Goal: Check status: Check status

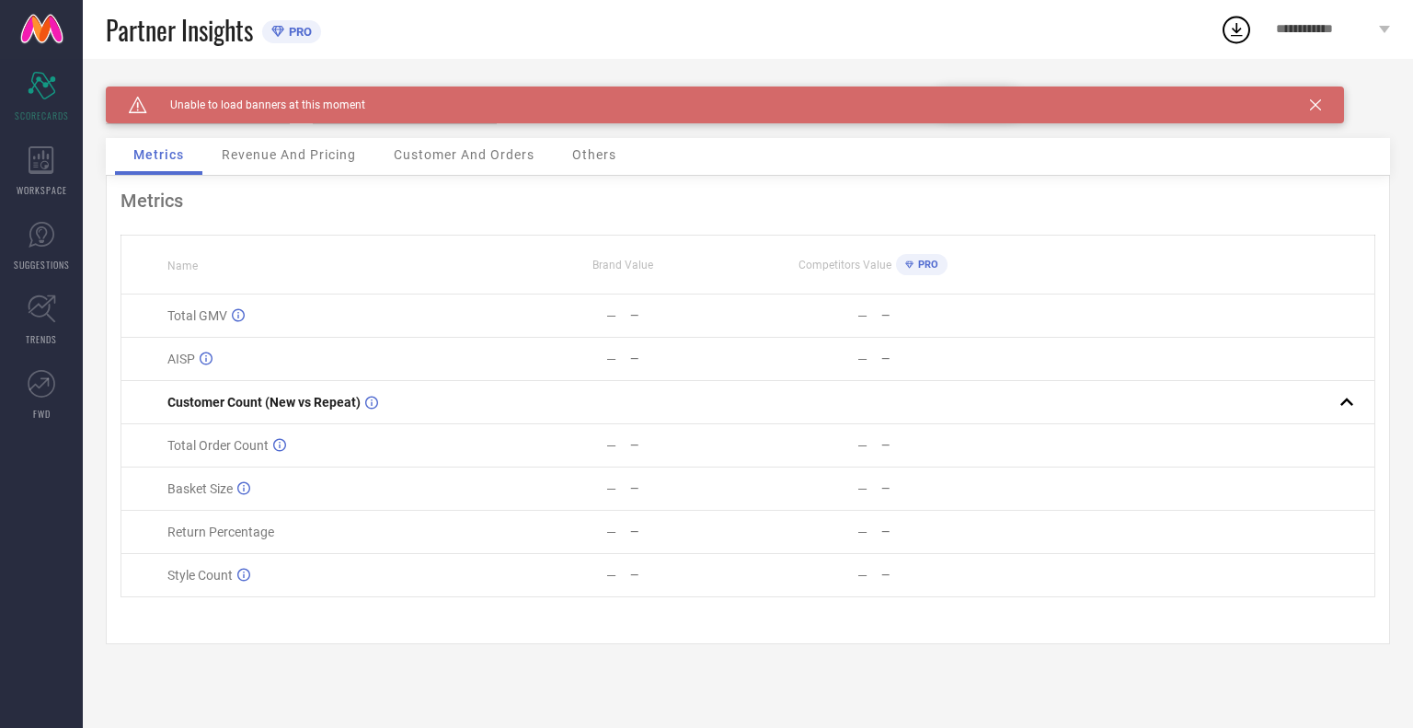
click at [288, 155] on span "Revenue And Pricing" at bounding box center [289, 154] width 134 height 15
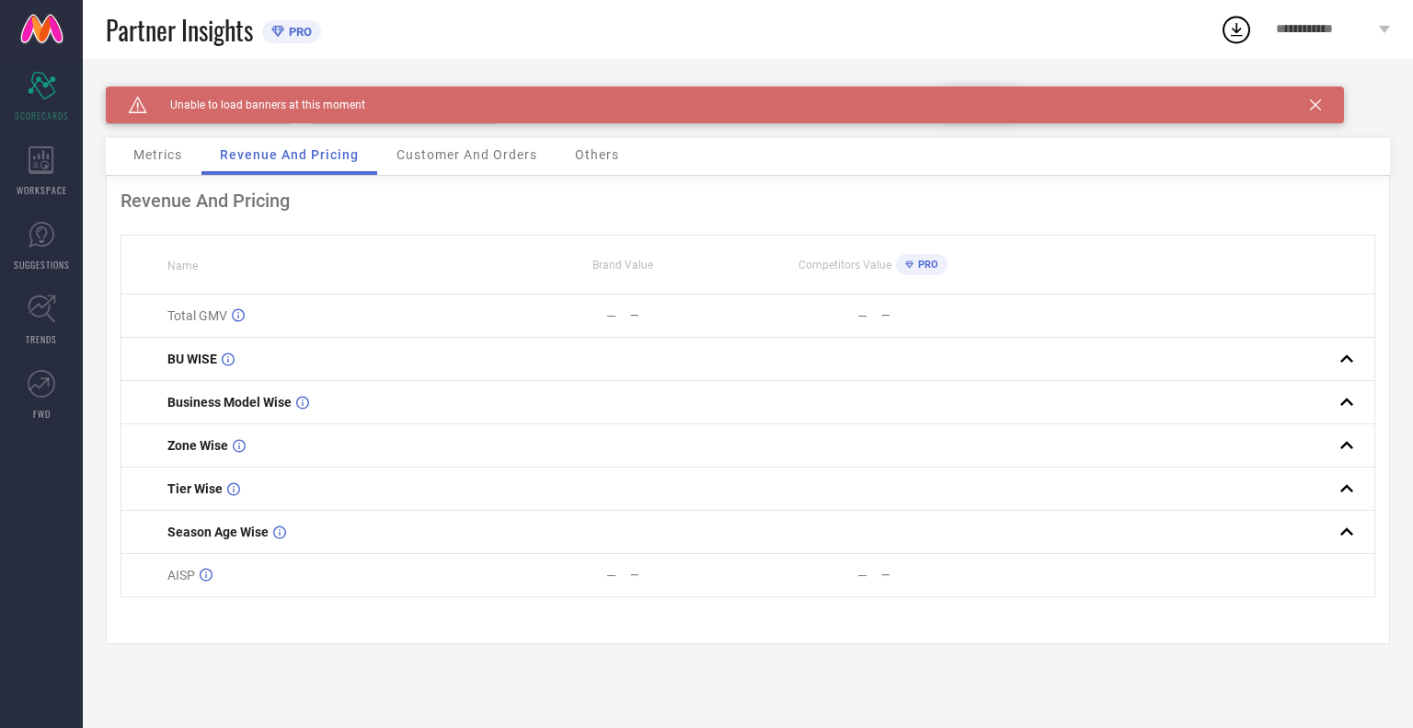
click at [451, 150] on span "Customer And Orders" at bounding box center [466, 154] width 141 height 15
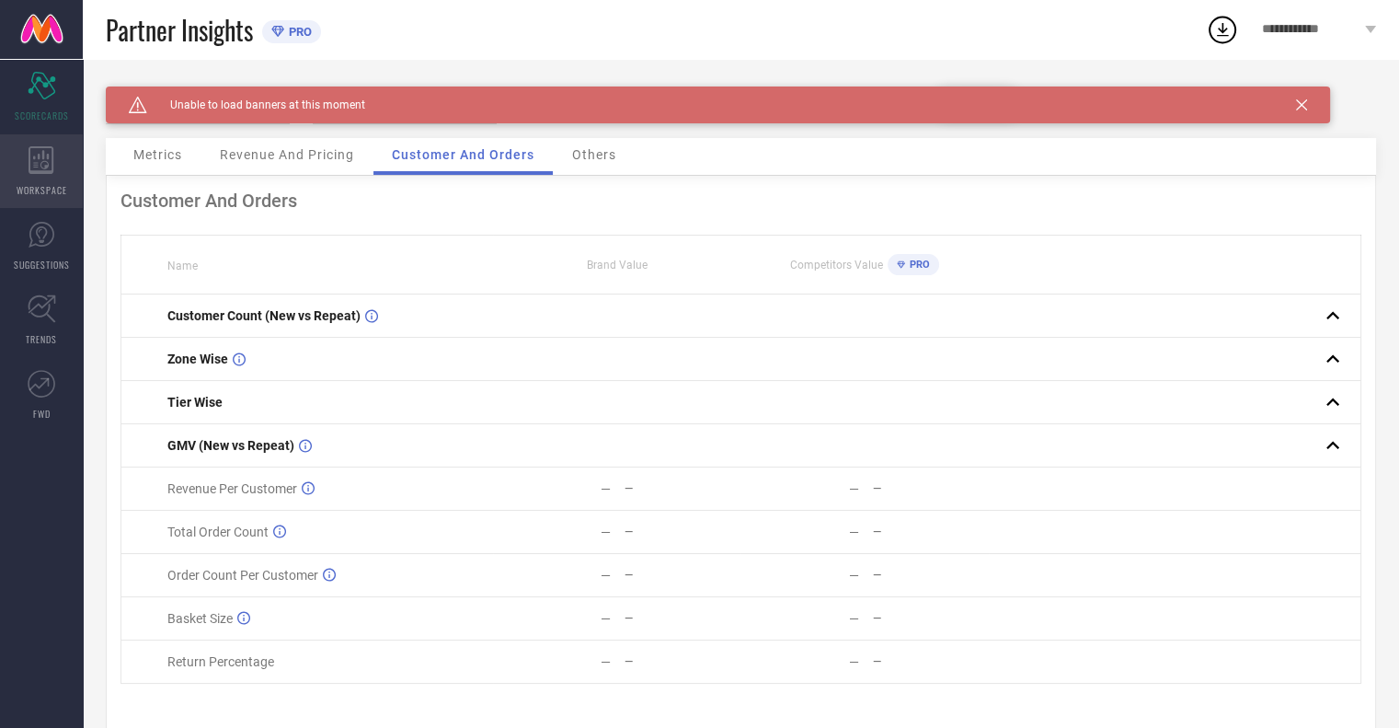
click at [35, 158] on icon at bounding box center [42, 160] width 26 height 28
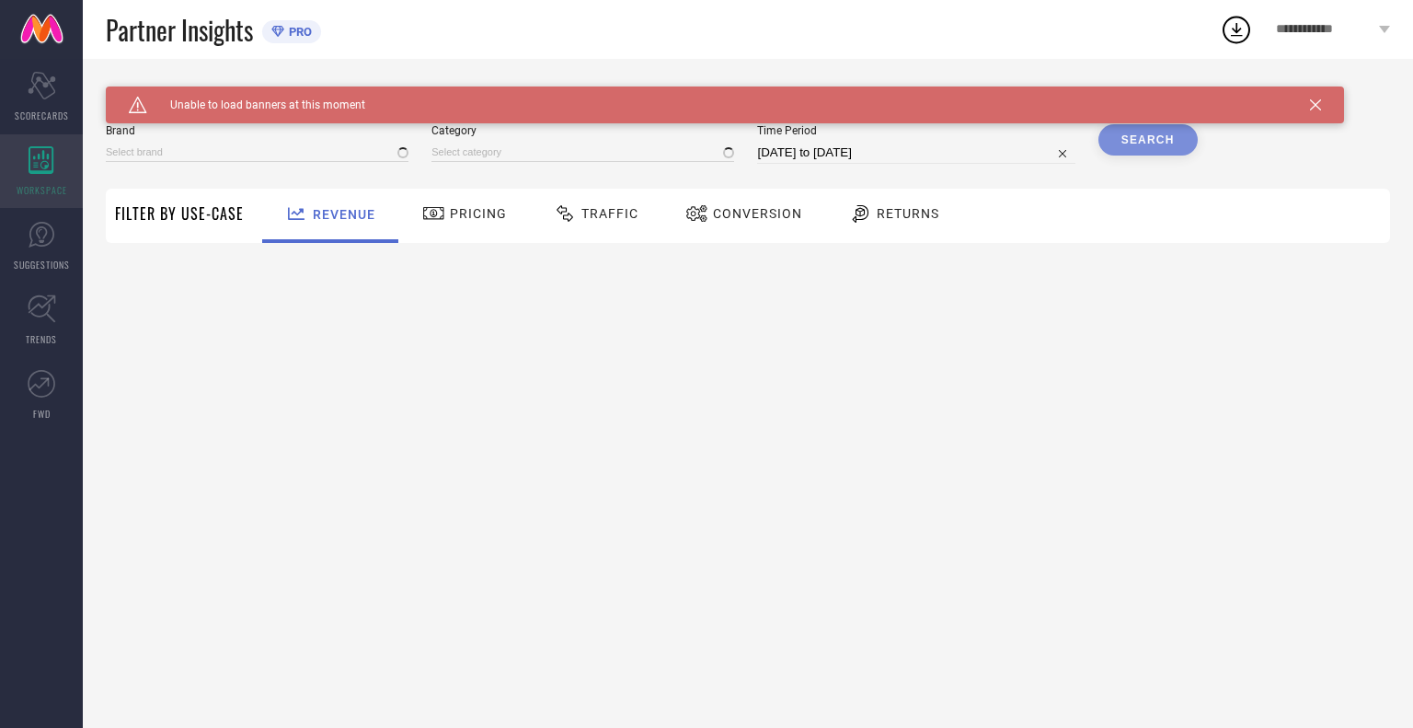
type input "BAESD"
type input "All"
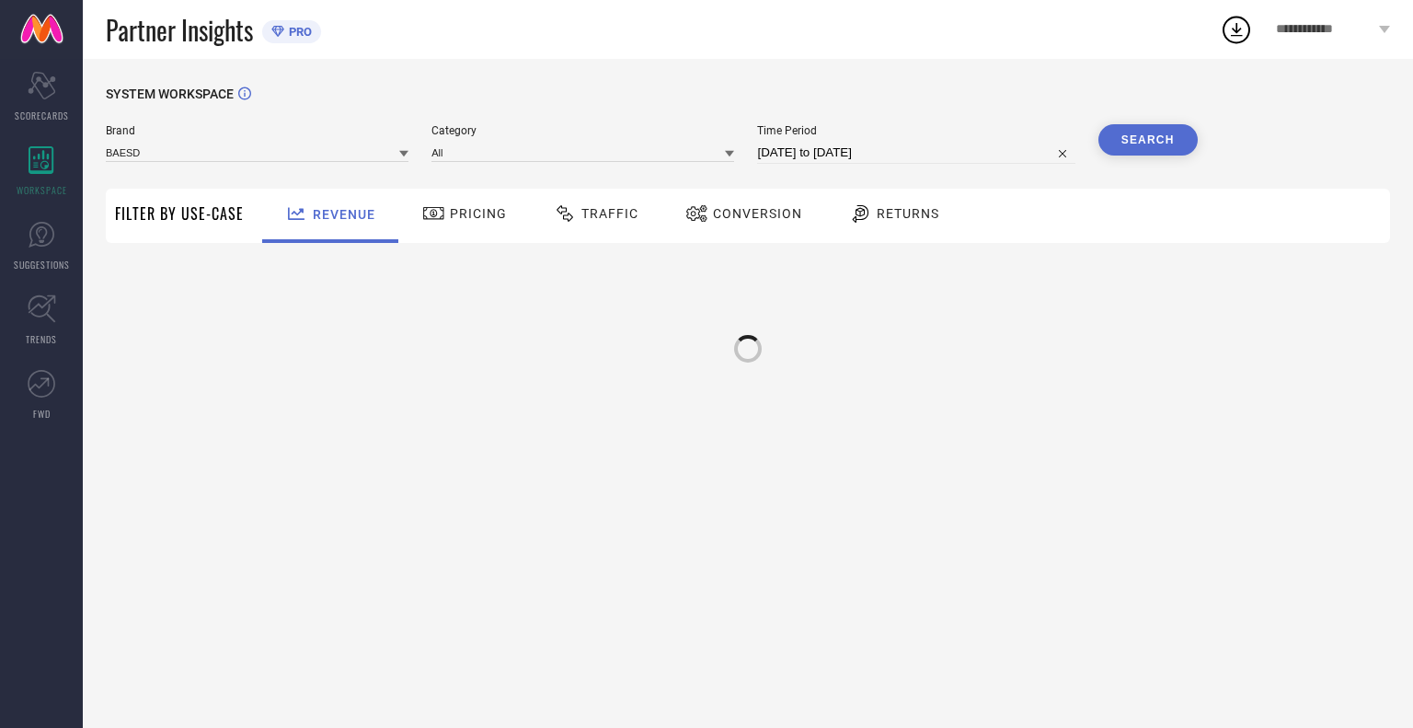
click at [474, 232] on div "Pricing" at bounding box center [464, 216] width 131 height 54
